Goal: Information Seeking & Learning: Learn about a topic

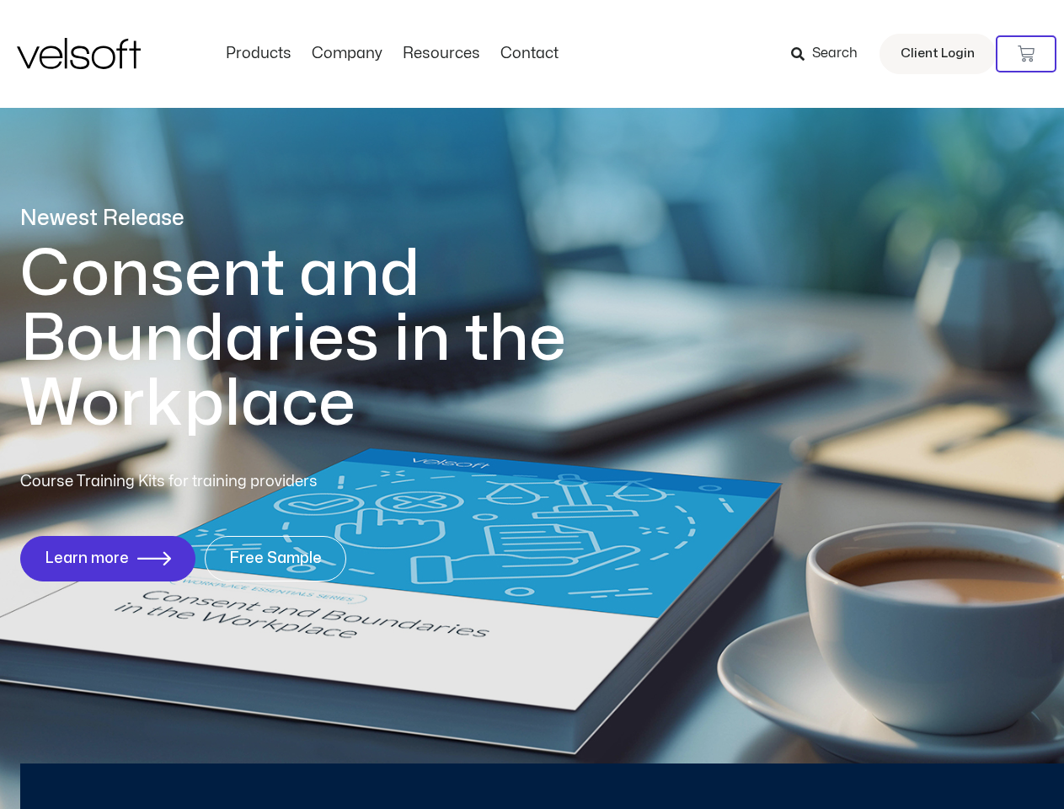
click at [532, 404] on h1 "Consent and Boundaries in the Workplace" at bounding box center [327, 339] width 615 height 195
click at [1026, 54] on icon at bounding box center [1026, 54] width 17 height 17
